Goal: Task Accomplishment & Management: Manage account settings

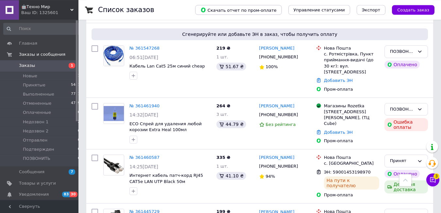
scroll to position [400, 0]
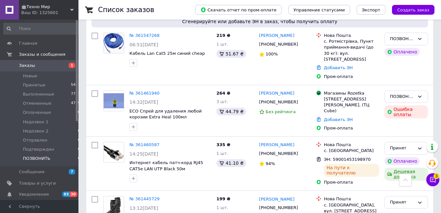
click at [66, 159] on li "ПОЗВОНИТЬ 6" at bounding box center [42, 160] width 84 height 12
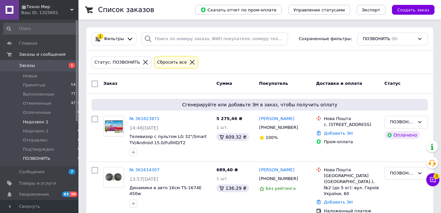
click at [68, 123] on li "Недозвон 1 2" at bounding box center [42, 122] width 84 height 9
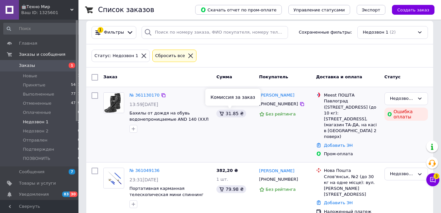
scroll to position [9, 0]
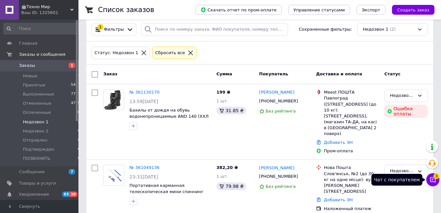
click at [432, 180] on icon at bounding box center [433, 180] width 7 height 7
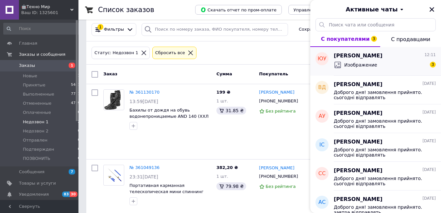
click at [393, 60] on div "Изображение 3" at bounding box center [385, 65] width 102 height 10
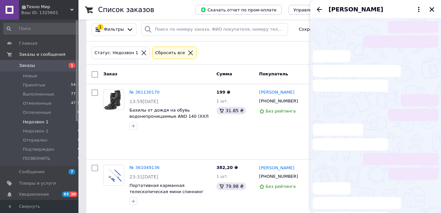
scroll to position [193, 0]
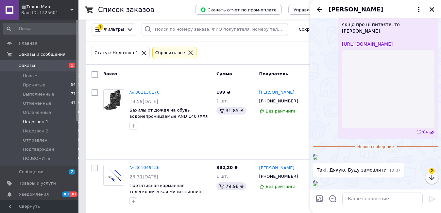
click at [429, 179] on icon "button" at bounding box center [431, 177] width 5 height 5
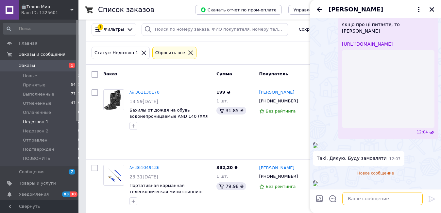
click at [372, 198] on textarea at bounding box center [382, 199] width 80 height 13
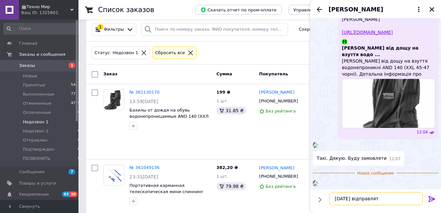
type textarea "завтра відправлять"
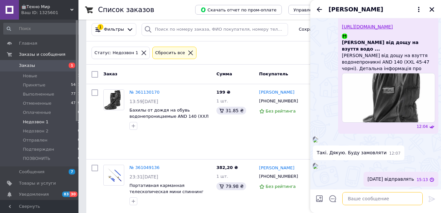
scroll to position [292, 0]
click at [319, 11] on icon "Назад" at bounding box center [319, 9] width 5 height 5
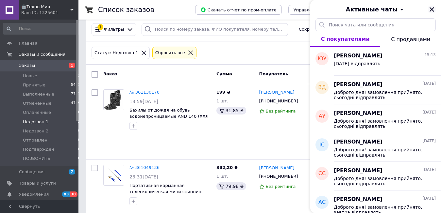
click at [431, 8] on icon "Закрыть" at bounding box center [432, 9] width 5 height 5
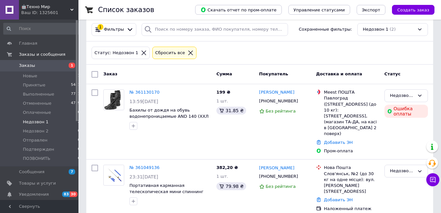
click at [188, 54] on icon at bounding box center [190, 53] width 5 height 5
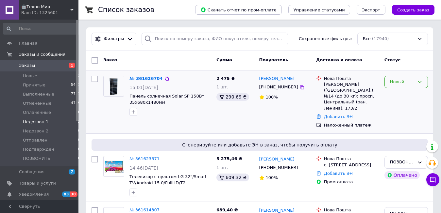
click at [397, 84] on div "Новый" at bounding box center [402, 82] width 25 height 7
click at [402, 139] on li "ПОЗВОНИТЬ" at bounding box center [406, 138] width 43 height 12
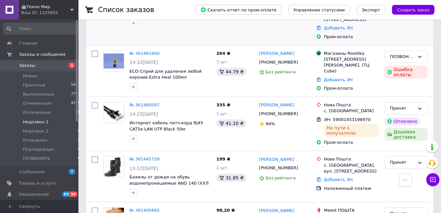
scroll to position [467, 0]
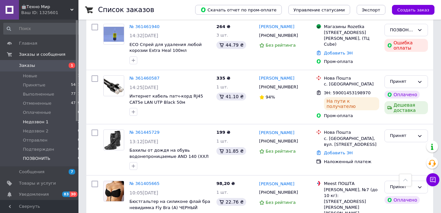
click at [53, 159] on li "ПОЗВОНИТЬ 6" at bounding box center [42, 160] width 84 height 12
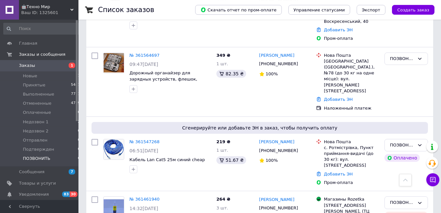
scroll to position [255, 0]
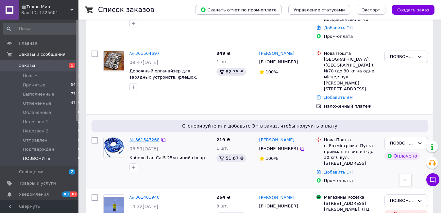
click at [143, 138] on link "№ 361547268" at bounding box center [144, 140] width 30 height 5
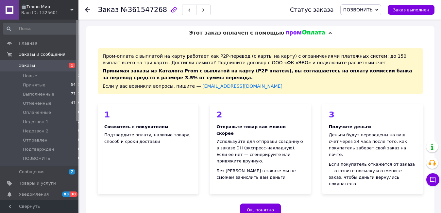
click at [381, 108] on div "3 Получите деньги Деньги будут переведены на ваш счет через 24 часа после того,…" at bounding box center [372, 149] width 101 height 90
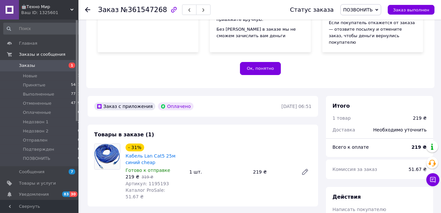
scroll to position [200, 0]
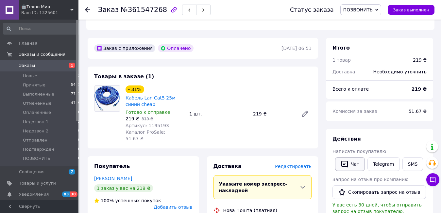
click at [351, 158] on button "Чат" at bounding box center [350, 165] width 30 height 14
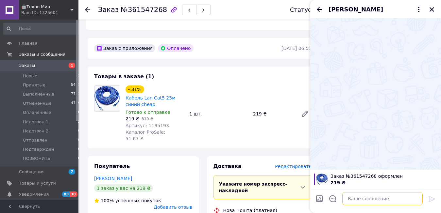
click at [361, 199] on textarea at bounding box center [382, 199] width 80 height 13
paste textarea "Доброго дня! замовлення прийнято. завтра відправлять"
type textarea "Доброго дня! замовлення прийнято. завтра відправлять"
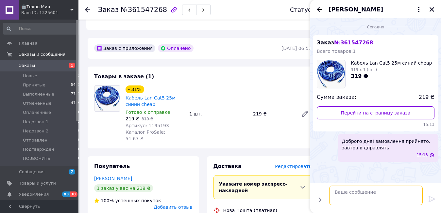
scroll to position [0, 0]
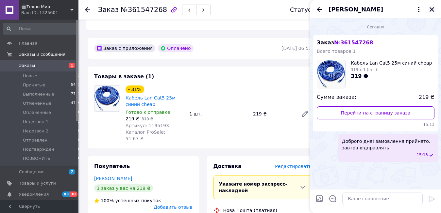
click at [432, 10] on icon "Закрыть" at bounding box center [432, 10] width 6 height 6
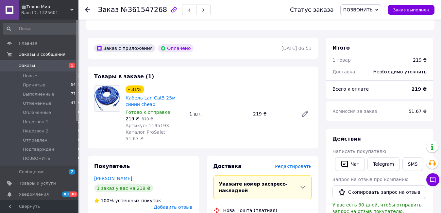
click at [358, 14] on span "ПОЗВОНИТЬ" at bounding box center [360, 9] width 41 height 11
click at [357, 23] on li "Принят" at bounding box center [361, 23] width 40 height 10
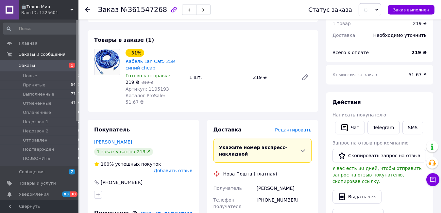
scroll to position [267, 0]
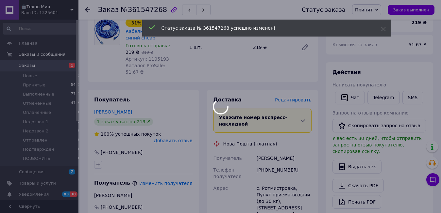
click at [263, 139] on div at bounding box center [220, 106] width 441 height 213
click at [263, 139] on body "🤖Техно Мир Ваш ID: 1325601 Сайт 🤖Техно Мир Кабинет покупателя Проверить состоян…" at bounding box center [220, 83] width 441 height 701
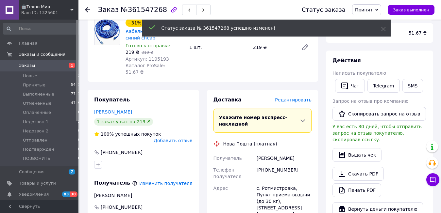
click at [263, 153] on div "Евдокимова Елена" at bounding box center [284, 159] width 58 height 12
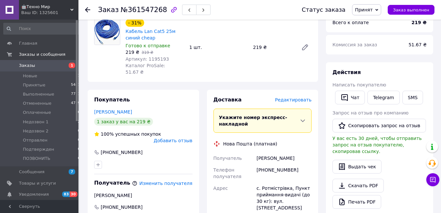
click at [263, 153] on div "Евдокимова Елена" at bounding box center [284, 159] width 58 height 12
click at [255, 164] on div "+380506570371" at bounding box center [284, 173] width 58 height 18
click at [259, 164] on div "+380506570371" at bounding box center [284, 173] width 58 height 18
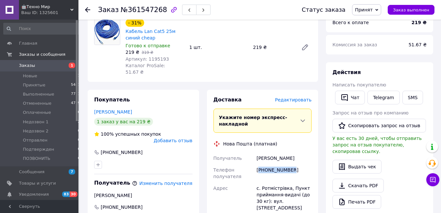
copy div "380506570371"
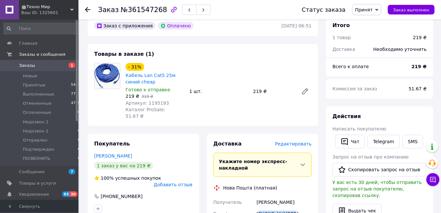
scroll to position [167, 0]
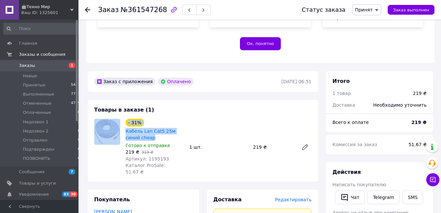
drag, startPoint x: 123, startPoint y: 118, endPoint x: 140, endPoint y: 127, distance: 19.5
click at [140, 127] on div "- 31% Кабель Lan Cat5 25м синий cheap Готово к отправке 219 ₴   319 ₴ Артикул: …" at bounding box center [203, 147] width 223 height 56
click at [139, 128] on span "Кабель Lan Cat5 25м синий cheap" at bounding box center [155, 134] width 59 height 13
drag, startPoint x: 142, startPoint y: 126, endPoint x: 123, endPoint y: 121, distance: 19.0
click at [123, 121] on div "- 31% Кабель Lan Cat5 25м синий cheap Готово к отправке 219 ₴   319 ₴ Артикул: …" at bounding box center [155, 147] width 64 height 59
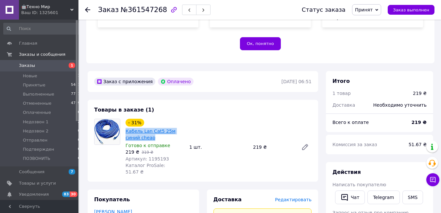
copy link "Кабель Lan Cat5 25м синий cheap"
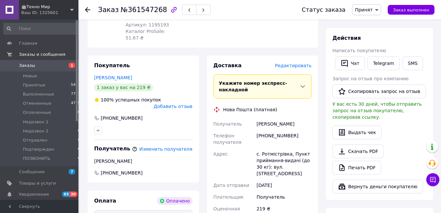
scroll to position [367, 0]
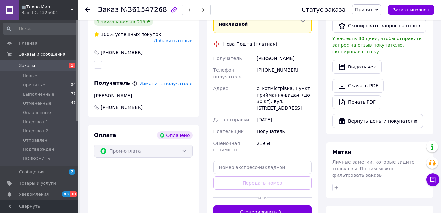
click at [272, 83] on div "с. Ротмістрівка, Пункт приймання-видачі (до 30 кг): вул. [STREET_ADDRESS]" at bounding box center [284, 98] width 58 height 31
copy div "Ротмістрівка"
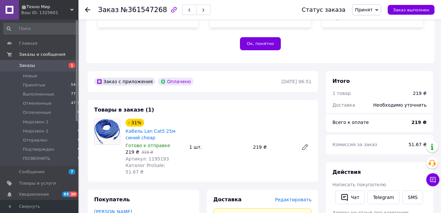
scroll to position [100, 0]
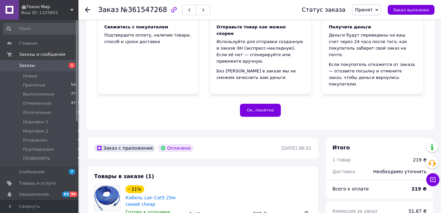
click at [89, 9] on icon at bounding box center [87, 9] width 5 height 5
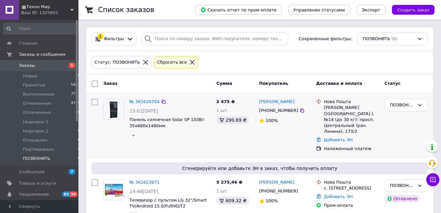
click at [106, 140] on div at bounding box center [114, 119] width 26 height 46
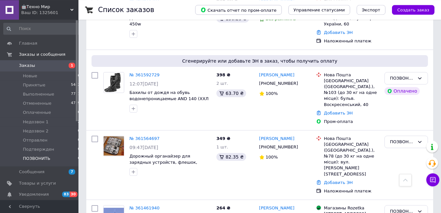
scroll to position [244, 0]
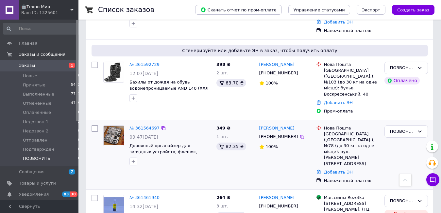
click at [150, 126] on link "№ 361564697" at bounding box center [144, 128] width 30 height 5
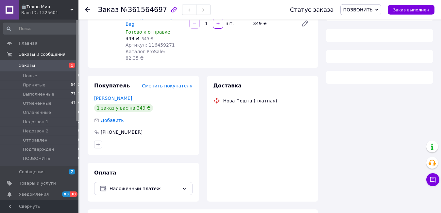
scroll to position [94, 0]
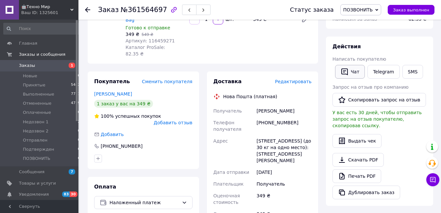
click at [342, 78] on button "Чат" at bounding box center [350, 72] width 30 height 14
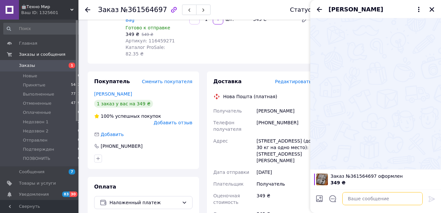
click at [356, 196] on textarea at bounding box center [382, 199] width 80 height 13
paste textarea "Доброго дня! замовлення прийнято. завтра відправлять"
type textarea "Доброго дня! замовлення прийнято. завтра відправлять"
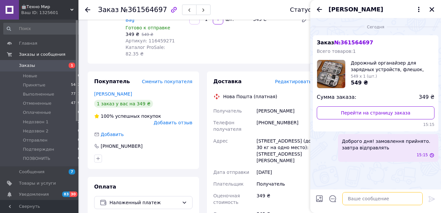
scroll to position [0, 0]
click at [320, 9] on icon "Назад" at bounding box center [319, 9] width 5 height 5
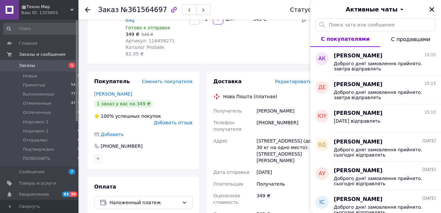
click at [428, 9] on button "Закрыть" at bounding box center [432, 10] width 8 height 8
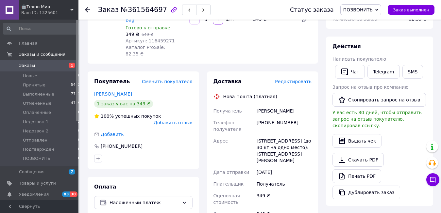
click at [371, 12] on span "ПОЗВОНИТЬ" at bounding box center [357, 9] width 29 height 5
click at [364, 20] on li "Принят" at bounding box center [361, 23] width 40 height 10
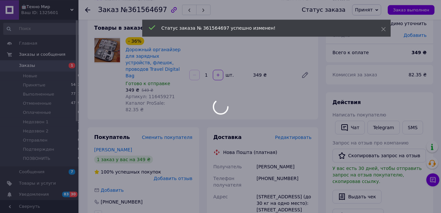
scroll to position [27, 0]
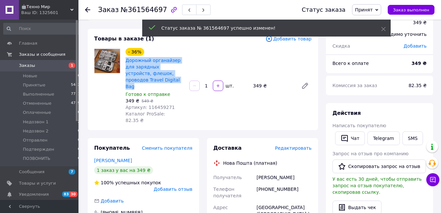
drag, startPoint x: 150, startPoint y: 76, endPoint x: 125, endPoint y: 57, distance: 31.7
click at [125, 57] on div "- 36% Дорожный органайзер для зарядных устройств, флешок, проводов Travel Digit…" at bounding box center [155, 86] width 64 height 78
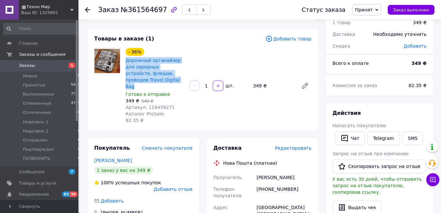
copy link "Дорожный органайзер для зарядных устройств, флешок, проводов Travel Digital Bag"
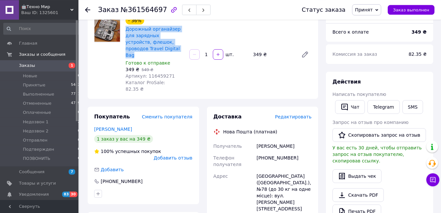
scroll to position [127, 0]
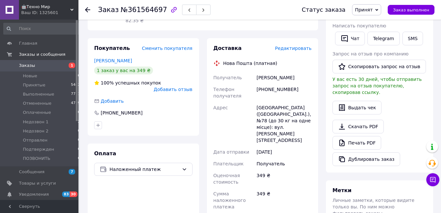
click at [270, 84] on div "[PHONE_NUMBER]" at bounding box center [284, 93] width 58 height 18
copy div "380676899754"
click at [265, 72] on div "Коротченко Александр" at bounding box center [284, 78] width 58 height 12
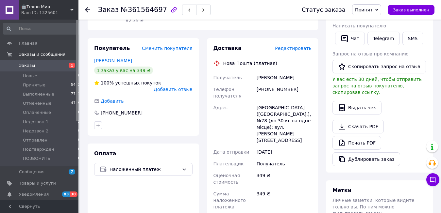
click at [265, 72] on div "Коротченко Александр" at bounding box center [284, 78] width 58 height 12
click at [261, 102] on div "[GEOGRAPHIC_DATA] ([GEOGRAPHIC_DATA].), №78 (до 30 кг на одне місце): вул. [PER…" at bounding box center [284, 124] width 58 height 44
copy div "Київ"
click at [308, 102] on div "[GEOGRAPHIC_DATA] ([GEOGRAPHIC_DATA].), №78 (до 30 кг на одне місце): вул. [PER…" at bounding box center [284, 124] width 58 height 44
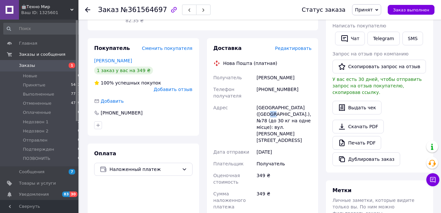
click at [308, 102] on div "[GEOGRAPHIC_DATA] ([GEOGRAPHIC_DATA].), №78 (до 30 кг на одне місце): вул. [PER…" at bounding box center [284, 124] width 58 height 44
copy div "78"
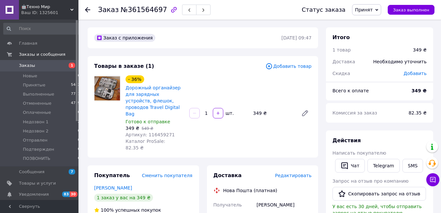
click at [90, 10] on div at bounding box center [91, 10] width 13 height 20
click at [89, 8] on icon at bounding box center [87, 9] width 5 height 5
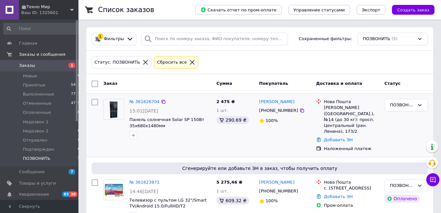
scroll to position [193, 0]
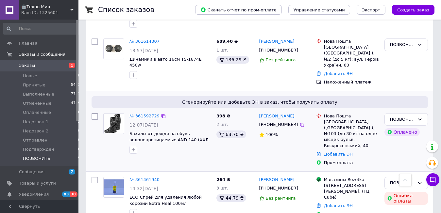
click at [140, 114] on link "№ 361592729" at bounding box center [144, 116] width 30 height 5
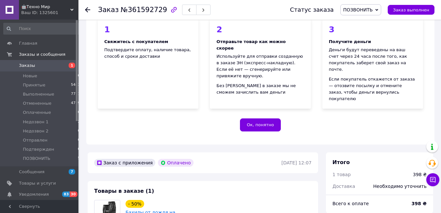
scroll to position [185, 0]
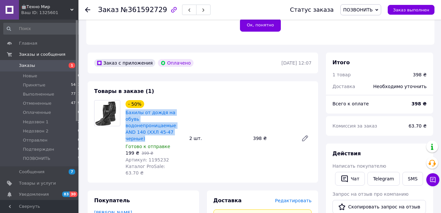
drag, startPoint x: 123, startPoint y: 100, endPoint x: 182, endPoint y: 114, distance: 60.5
click at [182, 114] on div "- 50% Бахилы от дождя на обувь водонепроницаемые AND 140 (ХХЛ 45-47 черные) Гот…" at bounding box center [155, 138] width 64 height 78
copy link "Бахилы от дождя на обувь водонепроницаемые AND 140 (ХХЛ 45-47 черные)"
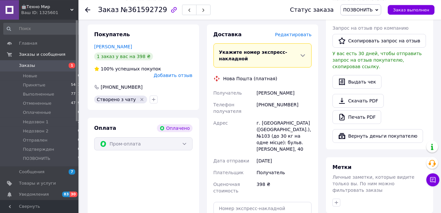
scroll to position [352, 0]
click at [282, 99] on div "[PHONE_NUMBER]" at bounding box center [284, 108] width 58 height 18
copy div "380681237009"
click at [272, 87] on div "Устінова Юлія" at bounding box center [284, 93] width 58 height 12
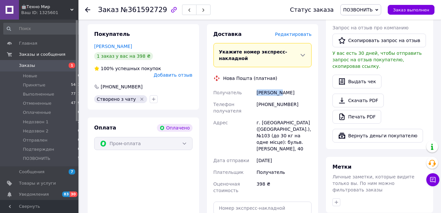
click at [272, 87] on div "Устінова Юлія" at bounding box center [284, 93] width 58 height 12
click at [365, 10] on span "ПОЗВОНИТЬ" at bounding box center [357, 9] width 29 height 5
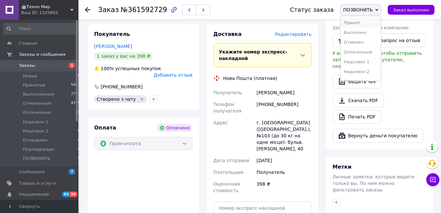
click at [360, 23] on li "Принят" at bounding box center [361, 23] width 40 height 10
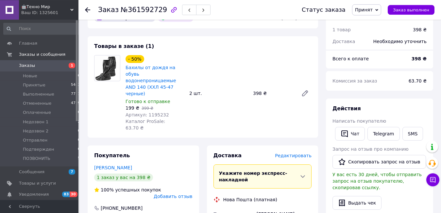
scroll to position [319, 0]
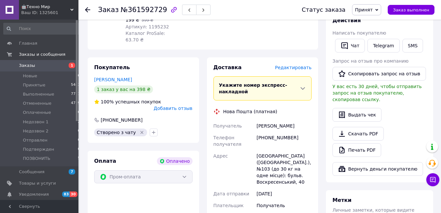
click at [263, 150] on div "[GEOGRAPHIC_DATA] ([GEOGRAPHIC_DATA].), №103 (до 30 кг на одне місце): бульв. В…" at bounding box center [284, 169] width 58 height 38
copy div "103"
click at [84, 8] on div "Заказ №361592729 Статус заказа Принят Выполнен Отменен Оплаченный Недозвон 1 Не…" at bounding box center [259, 10] width 363 height 20
click at [87, 10] on use at bounding box center [87, 9] width 5 height 5
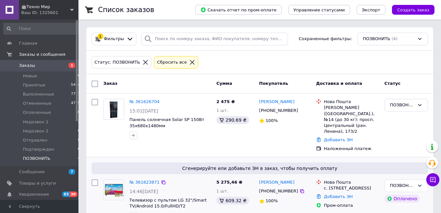
scroll to position [124, 0]
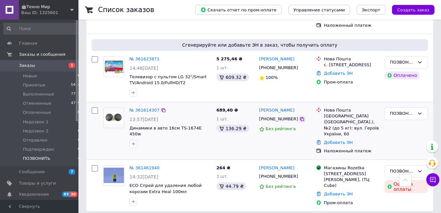
click at [300, 117] on icon at bounding box center [302, 119] width 4 height 4
drag, startPoint x: 204, startPoint y: 122, endPoint x: 129, endPoint y: 121, distance: 74.9
click at [129, 126] on span "Динамики в авто 16см TS-1674E 450w" at bounding box center [170, 132] width 82 height 12
click at [299, 117] on icon at bounding box center [301, 119] width 5 height 5
drag, startPoint x: 304, startPoint y: 106, endPoint x: 259, endPoint y: 105, distance: 45.1
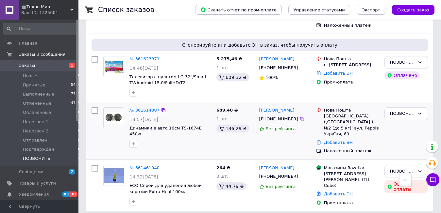
click at [259, 107] on div "[PERSON_NAME]" at bounding box center [285, 111] width 53 height 8
click at [337, 113] on div "[GEOGRAPHIC_DATA] ([GEOGRAPHIC_DATA].), №2 (до 5 кг): вул. Героїв України, 60" at bounding box center [351, 125] width 55 height 24
click at [402, 110] on div "ПОЗВОНИТЬ" at bounding box center [402, 113] width 25 height 7
click at [404, 122] on li "Принят" at bounding box center [406, 128] width 43 height 12
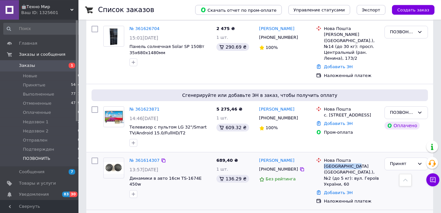
scroll to position [57, 0]
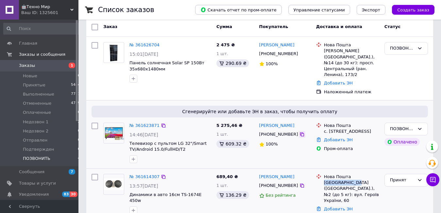
click at [300, 133] on icon at bounding box center [302, 135] width 4 height 4
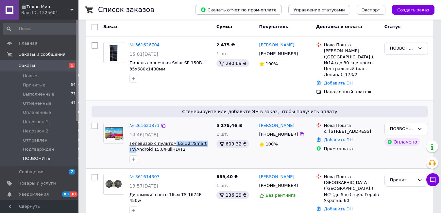
drag, startPoint x: 208, startPoint y: 138, endPoint x: 170, endPoint y: 136, distance: 38.0
click at [170, 141] on span "Телевизор с пультом LG 32"/Smart TV/Android 15.0/FullHD/T2 ГАРАНТИЯ!" at bounding box center [170, 147] width 82 height 12
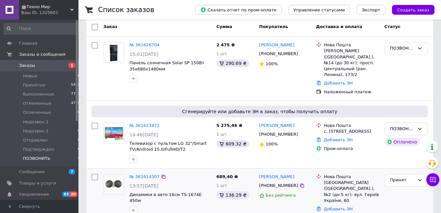
click at [185, 210] on div "№ 361614307 13:57, 12.09.2025 Динамики в авто 16см TS-1674E 450w" at bounding box center [157, 198] width 113 height 52
drag, startPoint x: 207, startPoint y: 136, endPoint x: 169, endPoint y: 134, distance: 37.3
click at [169, 141] on span "Телевизор с пультом LG 32"/Smart TV/Android 15.0/FullHD/T2 ГАРАНТИЯ!" at bounding box center [170, 147] width 82 height 12
click at [299, 132] on icon at bounding box center [301, 134] width 5 height 5
drag, startPoint x: 287, startPoint y: 118, endPoint x: 256, endPoint y: 119, distance: 31.1
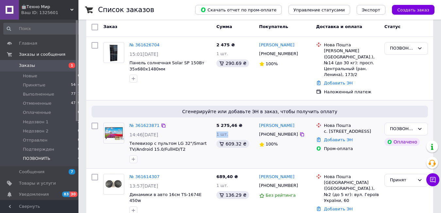
click at [256, 120] on div "№ 361623871 14:46, 12.09.2025 Телевизор с пультом LG 32"/Smart TV/Android 15.0/…" at bounding box center [260, 143] width 342 height 46
click at [289, 122] on div "[PERSON_NAME]" at bounding box center [285, 126] width 53 height 8
drag, startPoint x: 288, startPoint y: 121, endPoint x: 259, endPoint y: 119, distance: 29.2
click at [259, 122] on div "[PERSON_NAME]" at bounding box center [285, 126] width 53 height 8
click at [338, 129] on div "с. [STREET_ADDRESS]" at bounding box center [351, 132] width 55 height 6
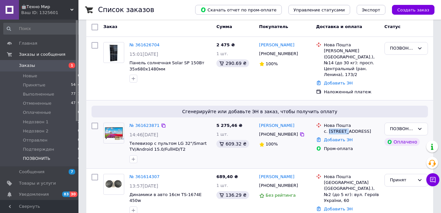
click at [338, 129] on div "с. [STREET_ADDRESS]" at bounding box center [351, 132] width 55 height 6
click at [398, 126] on div "ПОЗВОНИТЬ" at bounding box center [402, 129] width 25 height 7
click at [401, 137] on li "Принят" at bounding box center [406, 143] width 43 height 12
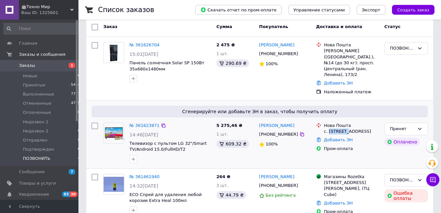
drag, startPoint x: 324, startPoint y: 133, endPoint x: 360, endPoint y: 133, distance: 35.6
click at [360, 133] on div "с. [STREET_ADDRESS]" at bounding box center [351, 132] width 55 height 6
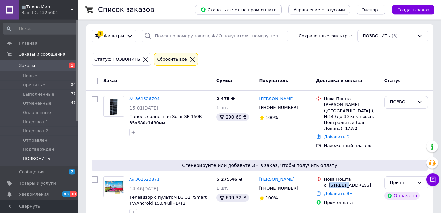
scroll to position [0, 0]
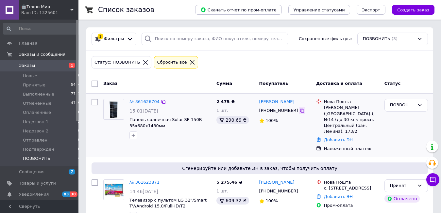
click at [299, 111] on icon at bounding box center [301, 110] width 5 height 5
drag, startPoint x: 164, startPoint y: 126, endPoint x: 165, endPoint y: 119, distance: 6.7
click at [165, 119] on span "Панель солнечная Solar SP 150Вт 35x680x1480мм" at bounding box center [170, 123] width 82 height 12
click at [299, 110] on icon at bounding box center [301, 110] width 5 height 5
drag, startPoint x: 287, startPoint y: 102, endPoint x: 257, endPoint y: 104, distance: 30.1
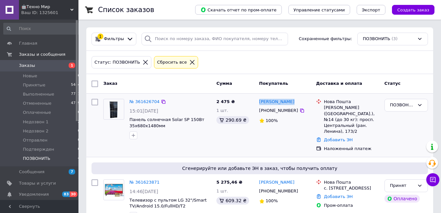
click at [257, 104] on div "Нікіта Сап'ян +380997123225 100%" at bounding box center [285, 125] width 57 height 58
click at [396, 106] on div "ПОЗВОНИТЬ" at bounding box center [402, 105] width 25 height 7
click at [397, 114] on li "Принят" at bounding box center [406, 119] width 43 height 12
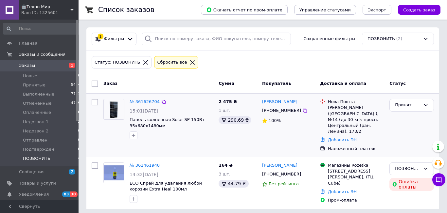
click at [345, 115] on div "[PERSON_NAME] ([GEOGRAPHIC_DATA].), №14 (до 30 кг): просп. Центральный (ран. Ле…" at bounding box center [356, 120] width 56 height 30
click at [69, 158] on li "ПОЗВОНИТЬ 4" at bounding box center [42, 160] width 84 height 12
click at [47, 163] on li "ПОЗВОНИТЬ 4" at bounding box center [42, 160] width 84 height 12
click at [176, 63] on div "Сбросить все" at bounding box center [172, 62] width 32 height 7
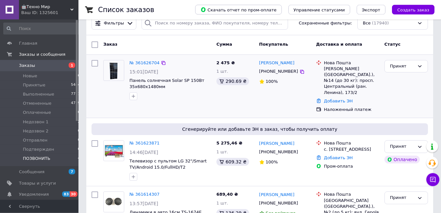
scroll to position [33, 0]
